Goal: Find specific page/section: Find specific page/section

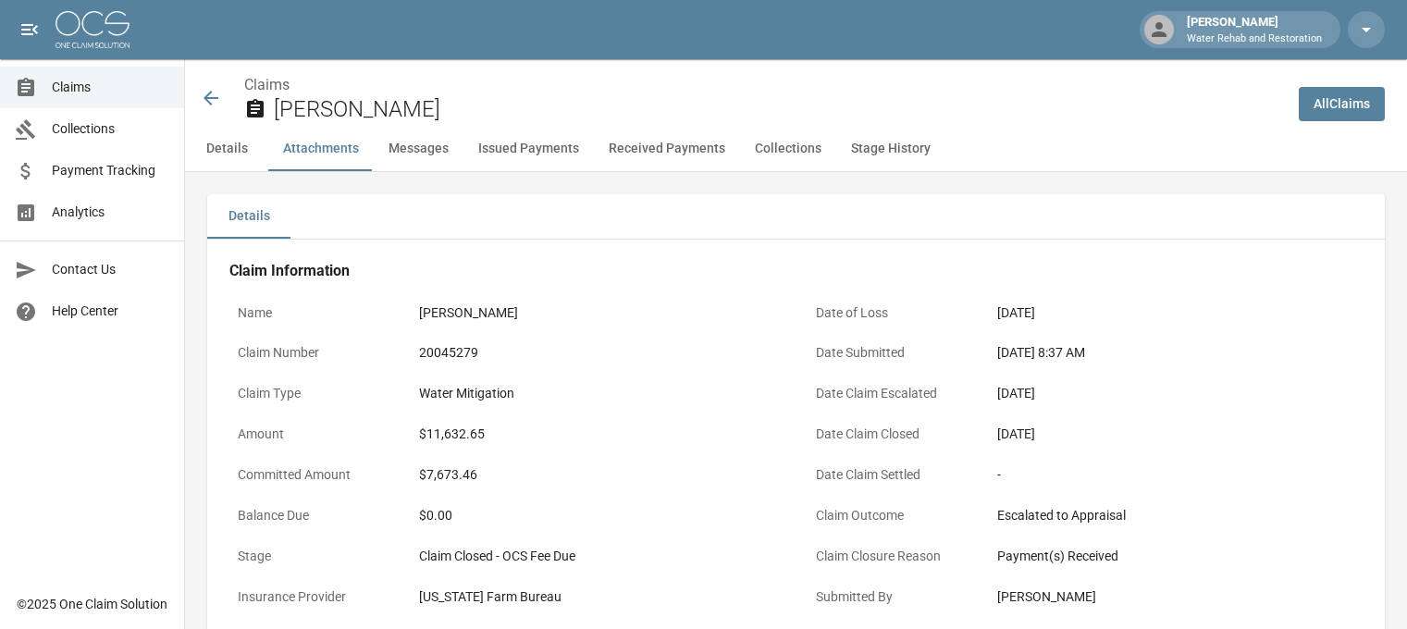
scroll to position [1182, 0]
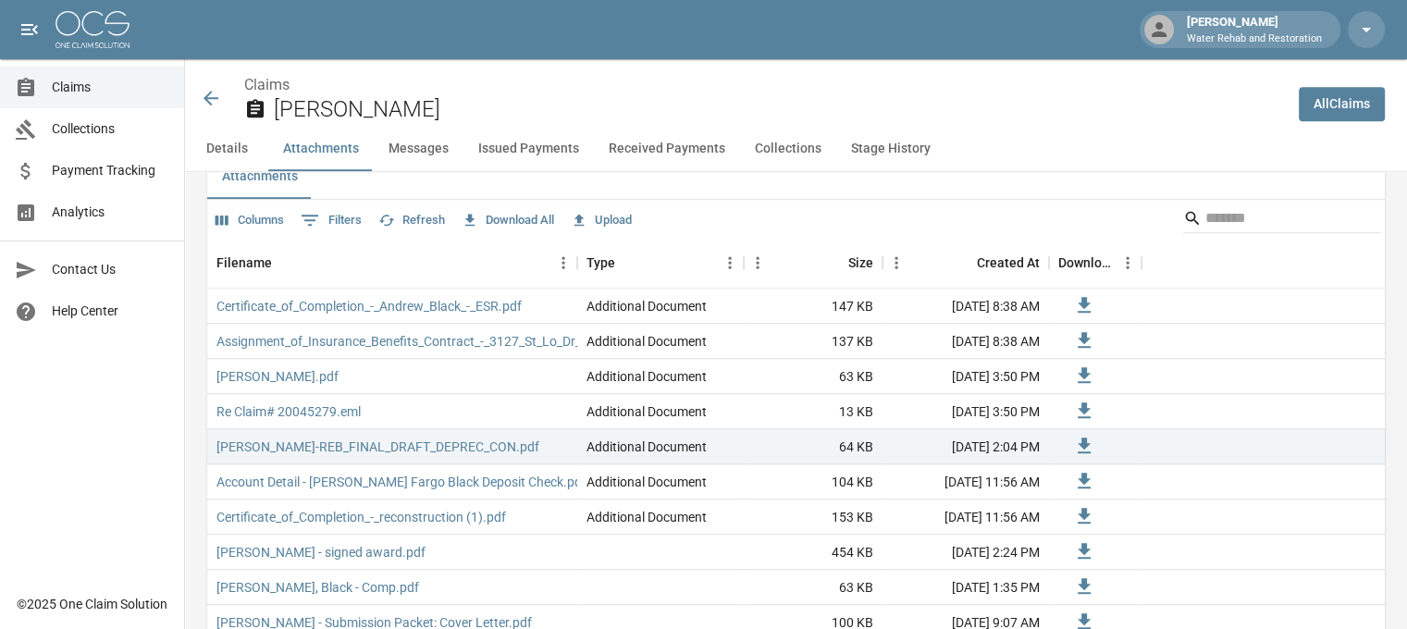
click at [208, 96] on icon at bounding box center [211, 98] width 22 height 22
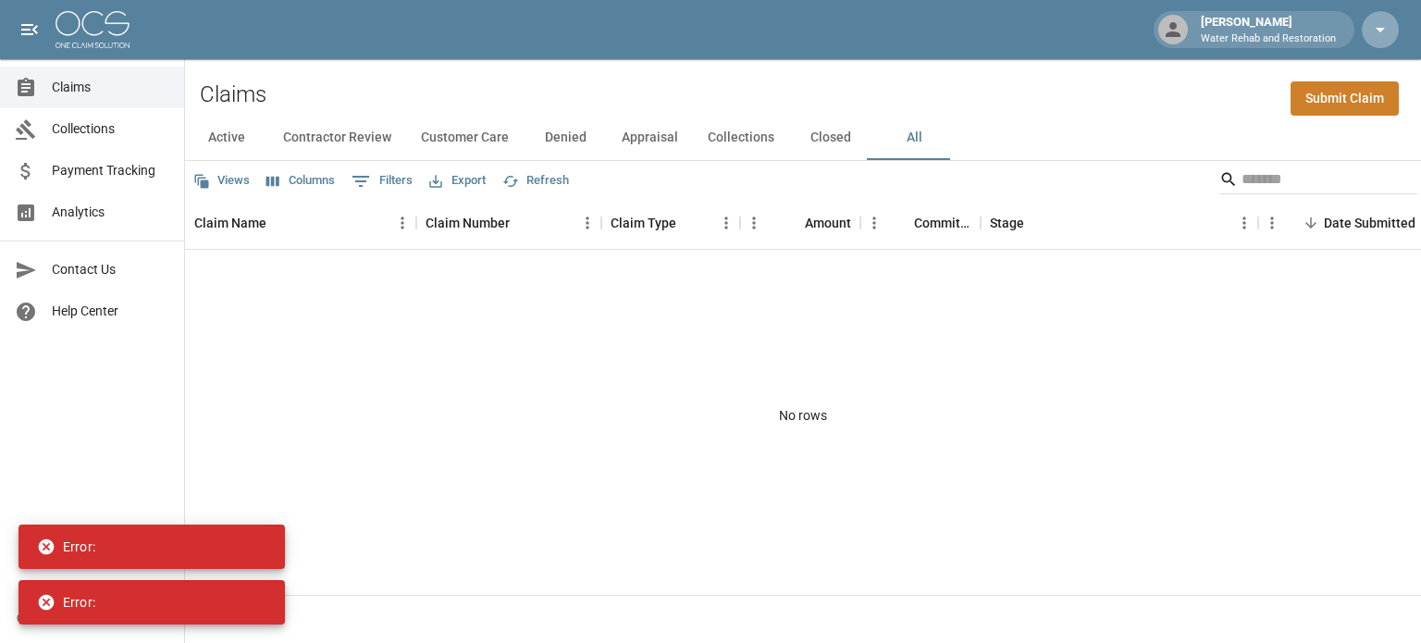
click at [1379, 36] on icon "button" at bounding box center [1380, 29] width 22 height 22
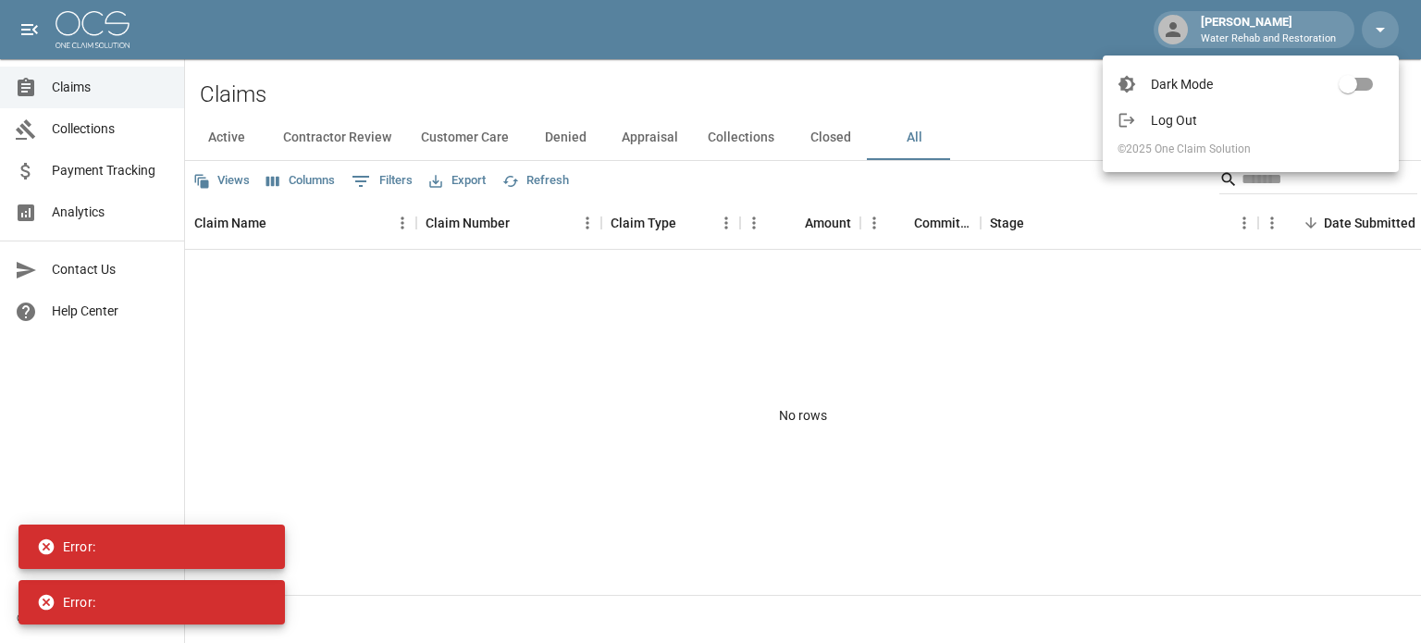
click at [1178, 121] on span "Log Out" at bounding box center [1266, 120] width 233 height 18
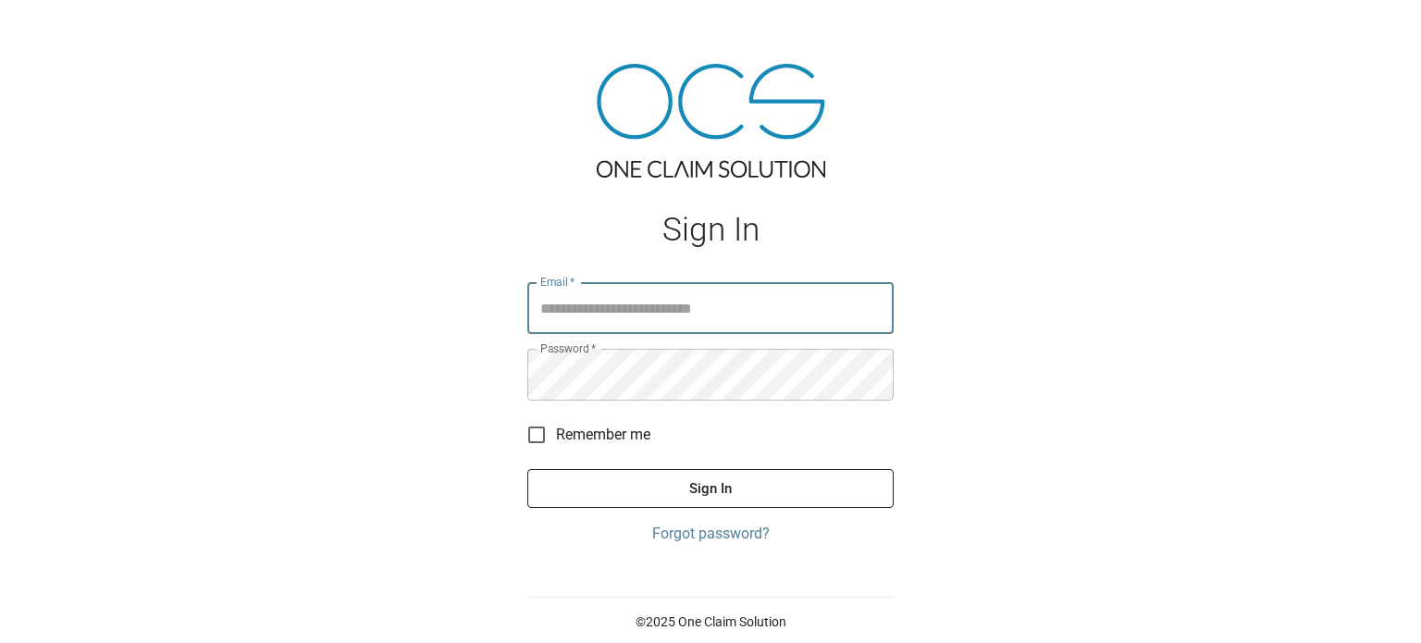
type input "**********"
click at [527, 469] on button "Sign In" at bounding box center [710, 488] width 366 height 39
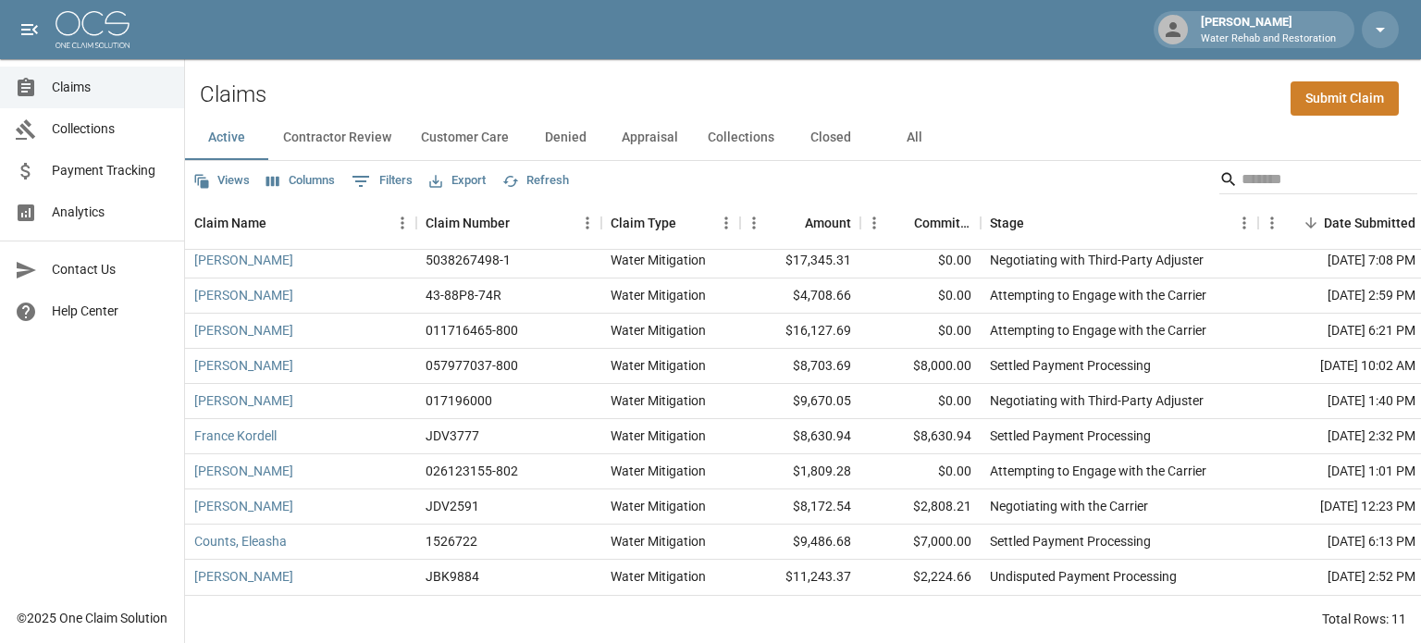
scroll to position [55, 0]
click at [301, 178] on button "Columns" at bounding box center [301, 180] width 78 height 29
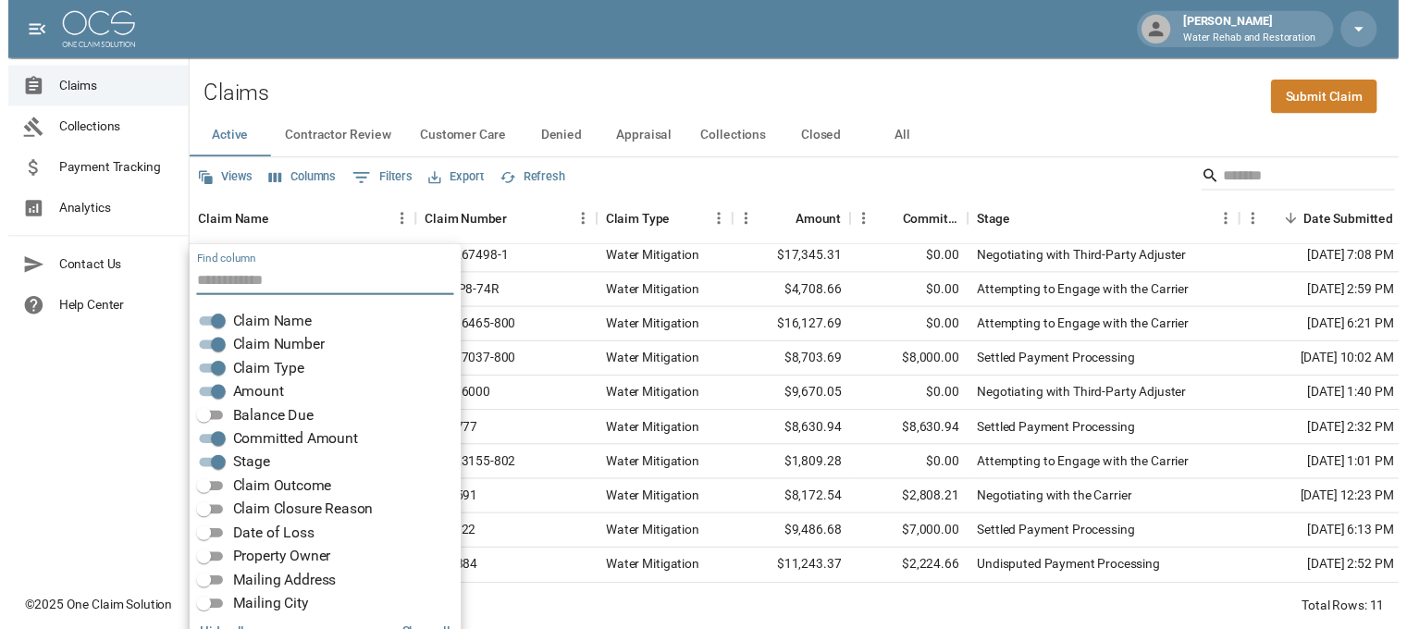
scroll to position [37, 0]
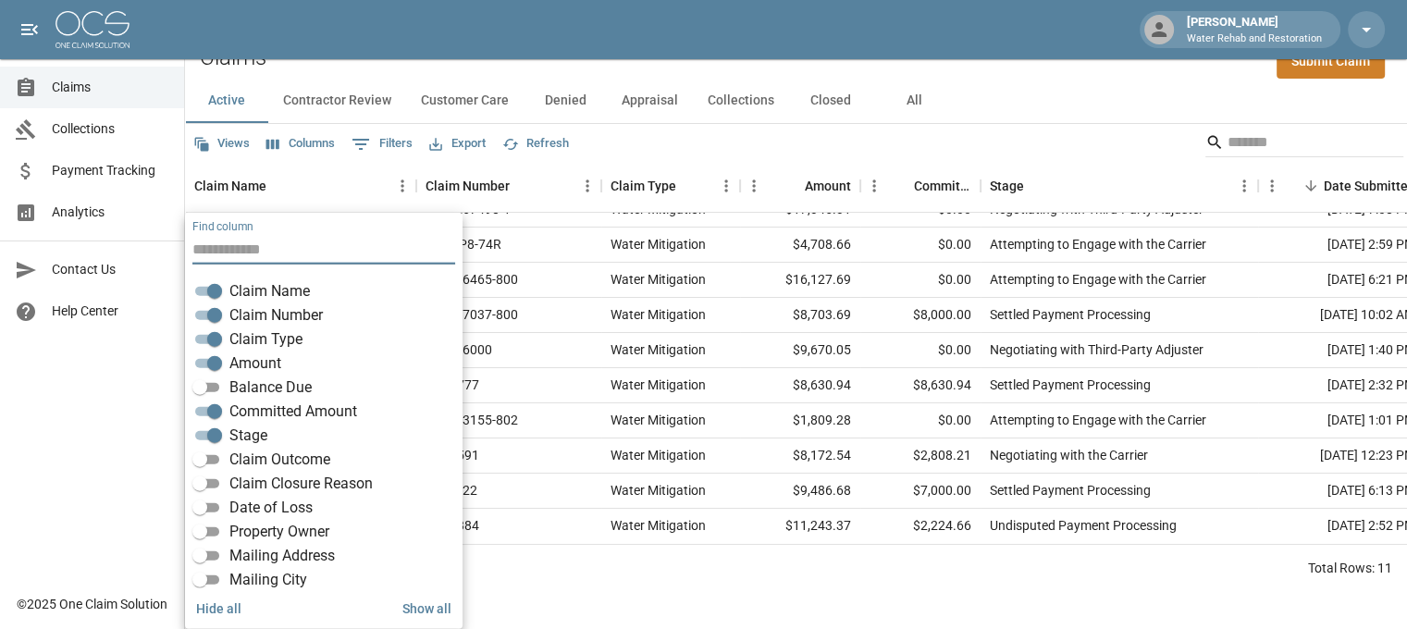
click at [253, 382] on span "Balance Due" at bounding box center [270, 387] width 82 height 22
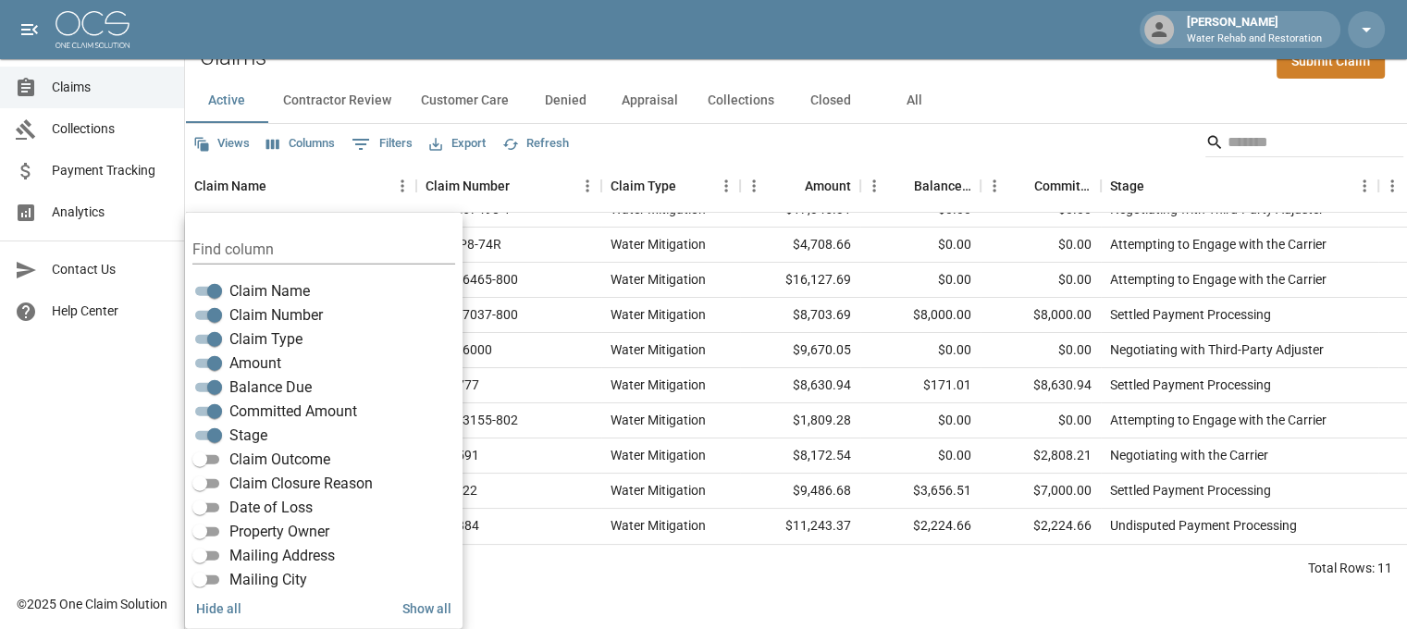
click at [681, 592] on html "[PERSON_NAME] W Water Rehab and Restoration Claims Collections Payment Tracking…" at bounding box center [703, 277] width 1407 height 629
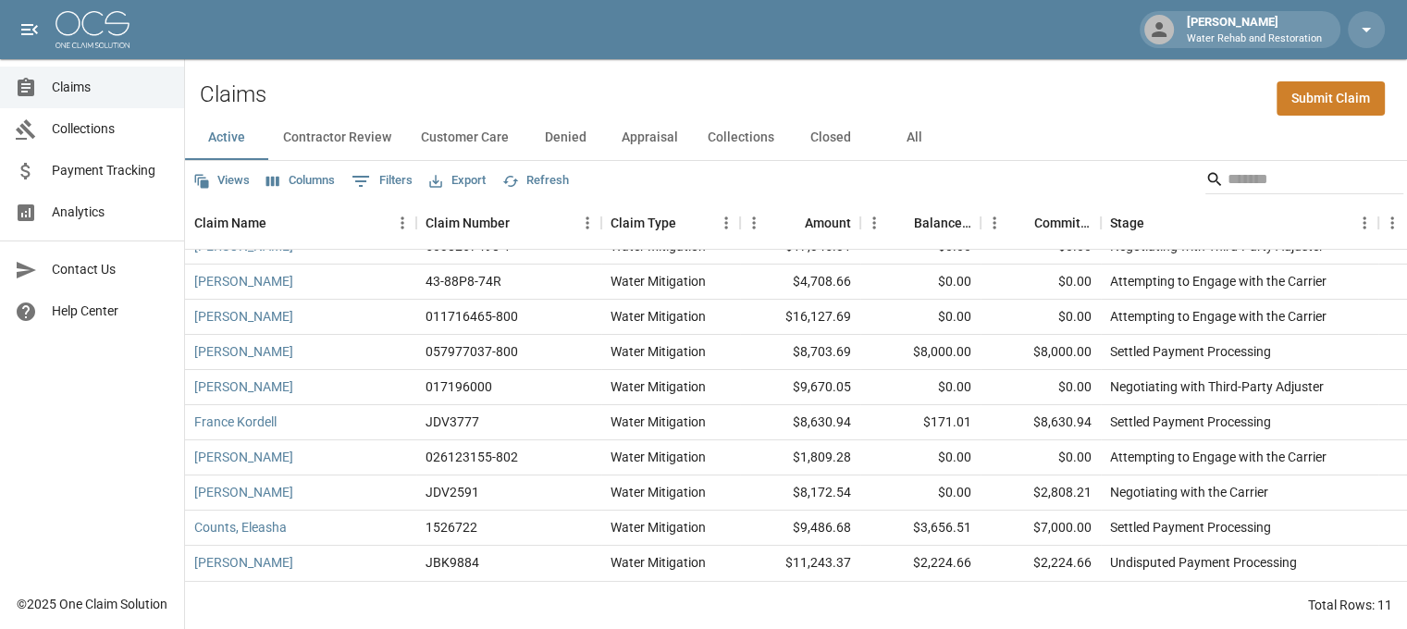
scroll to position [0, 0]
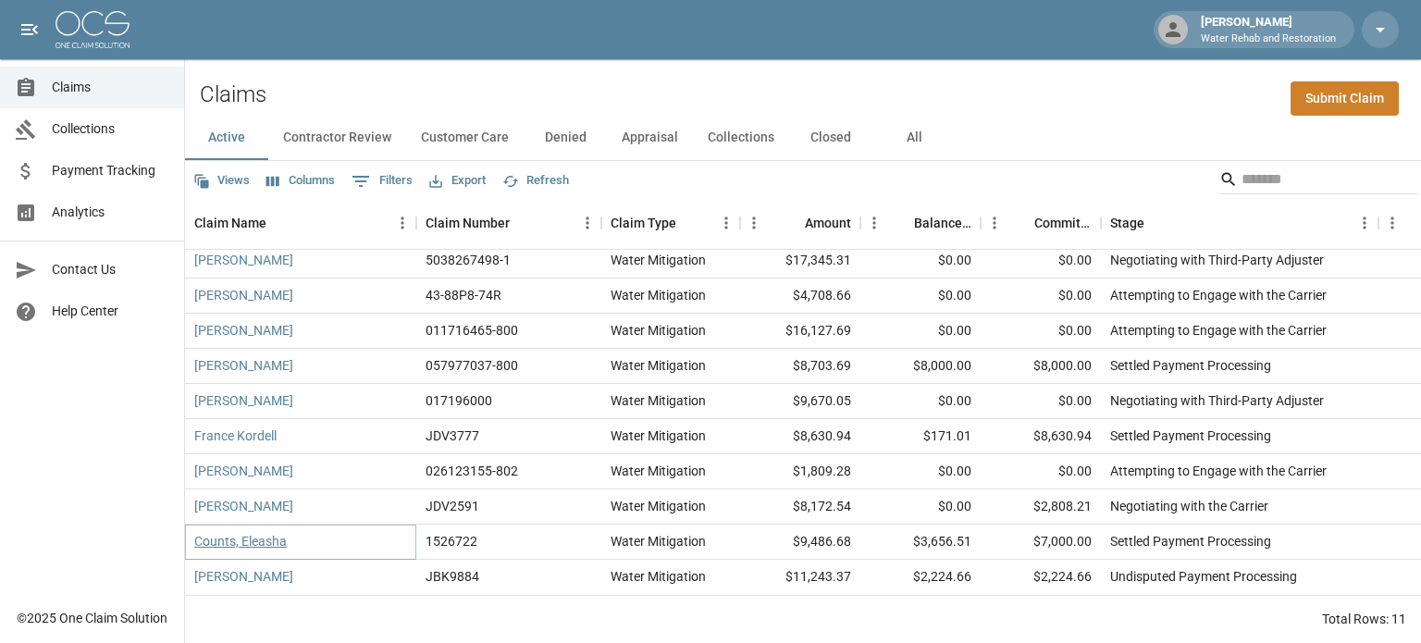
click at [259, 532] on link "Counts, Eleasha" at bounding box center [240, 541] width 92 height 18
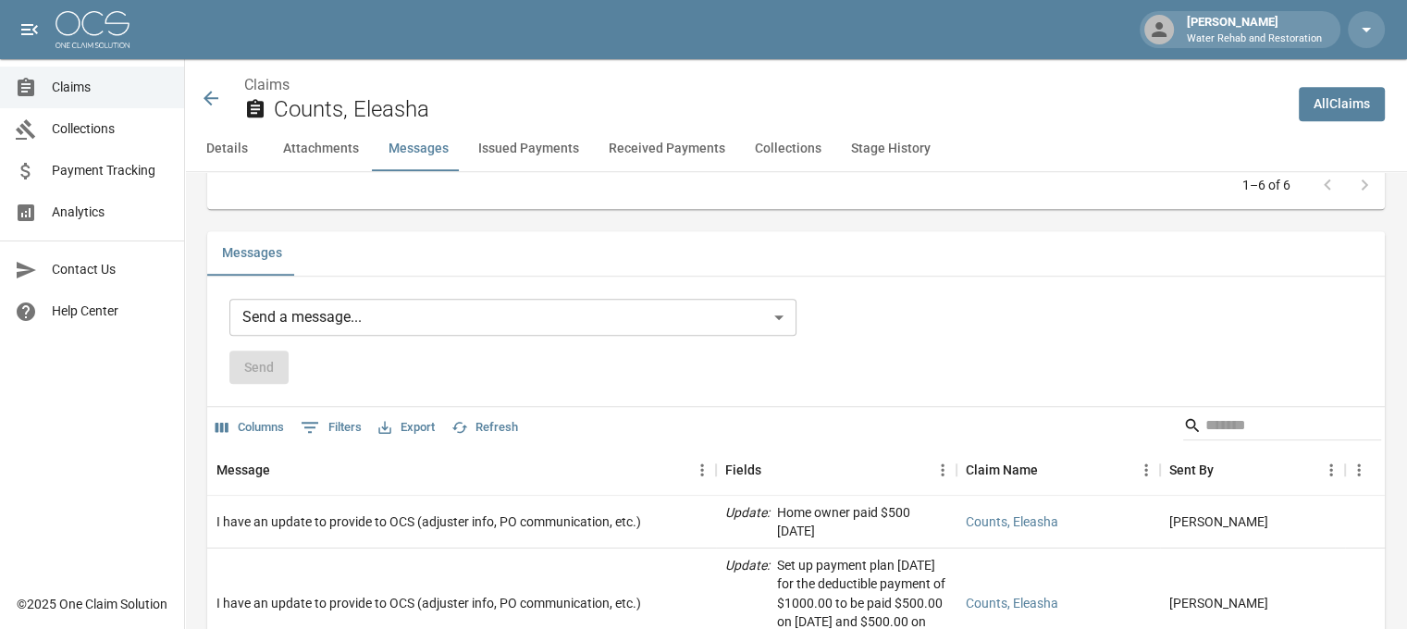
scroll to position [1572, 0]
